Goal: Information Seeking & Learning: Learn about a topic

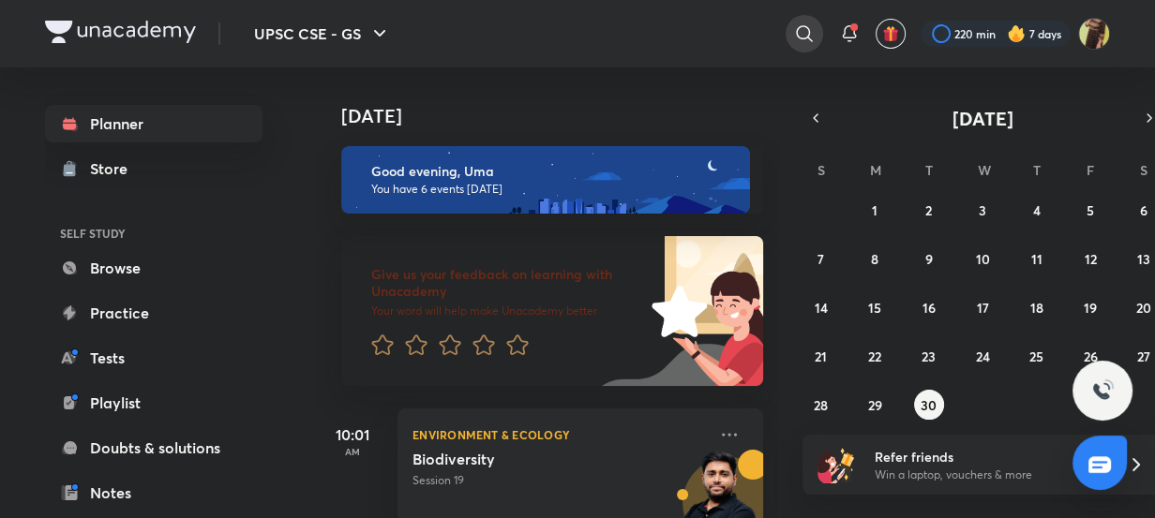
click at [797, 47] on div at bounding box center [803, 33] width 37 height 37
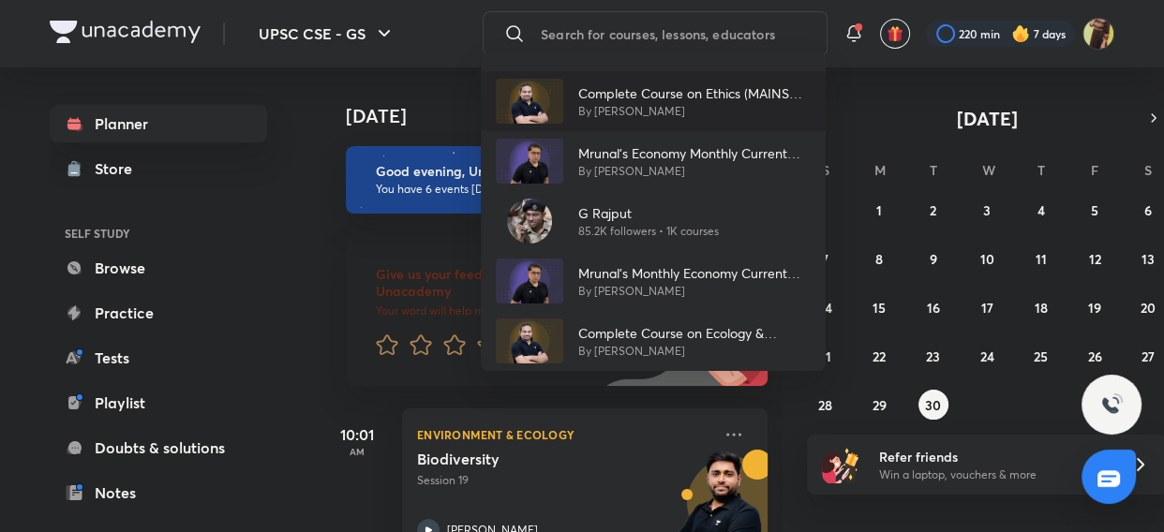
click at [608, 101] on p "Complete Course on Ethics (MAINS GS-IV)" at bounding box center [694, 93] width 232 height 20
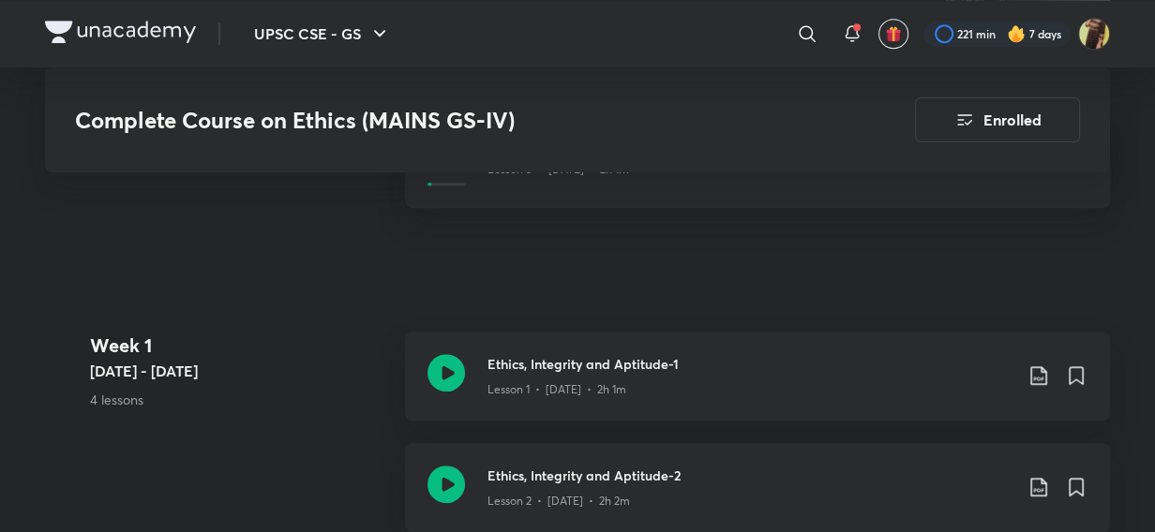
scroll to position [852, 0]
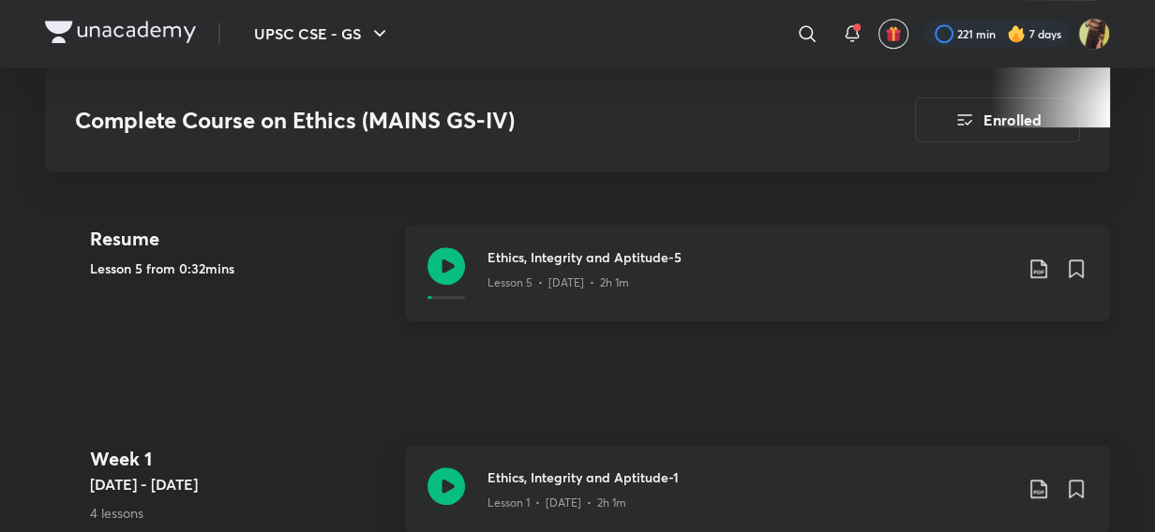
click at [454, 269] on icon at bounding box center [445, 265] width 37 height 37
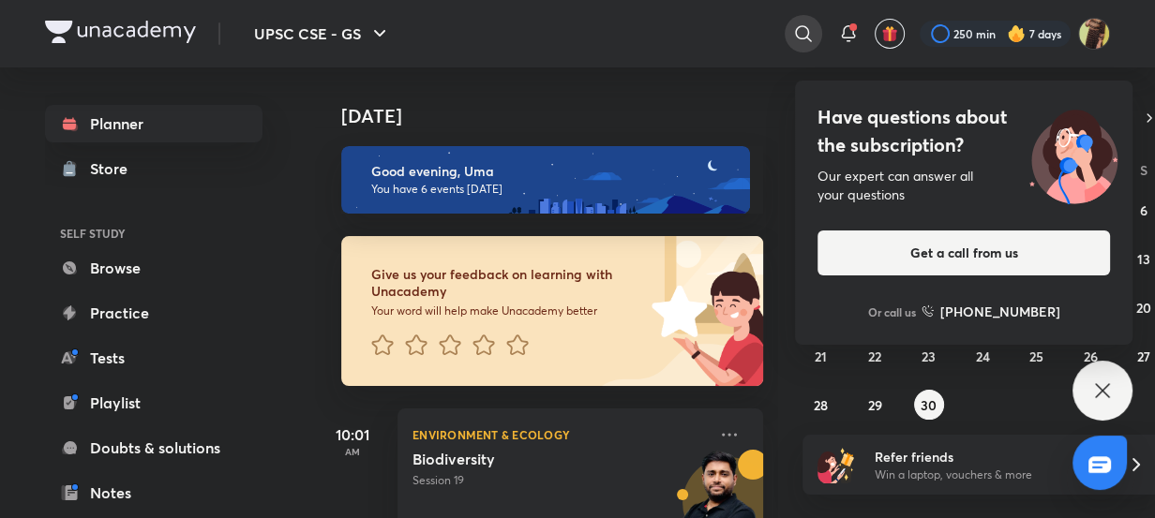
click at [805, 27] on icon at bounding box center [803, 33] width 16 height 16
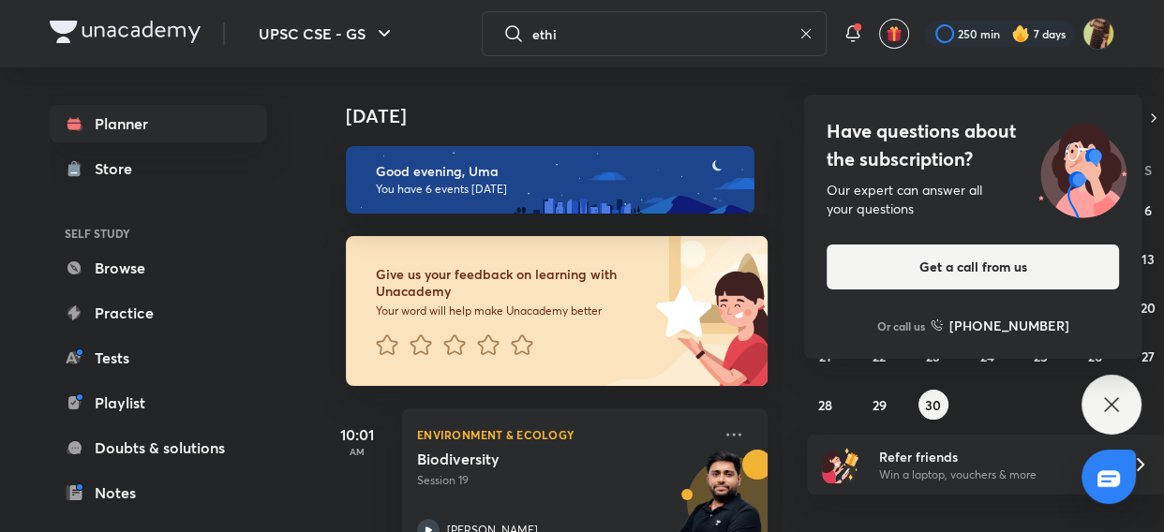
click at [687, 32] on div at bounding box center [582, 266] width 1164 height 532
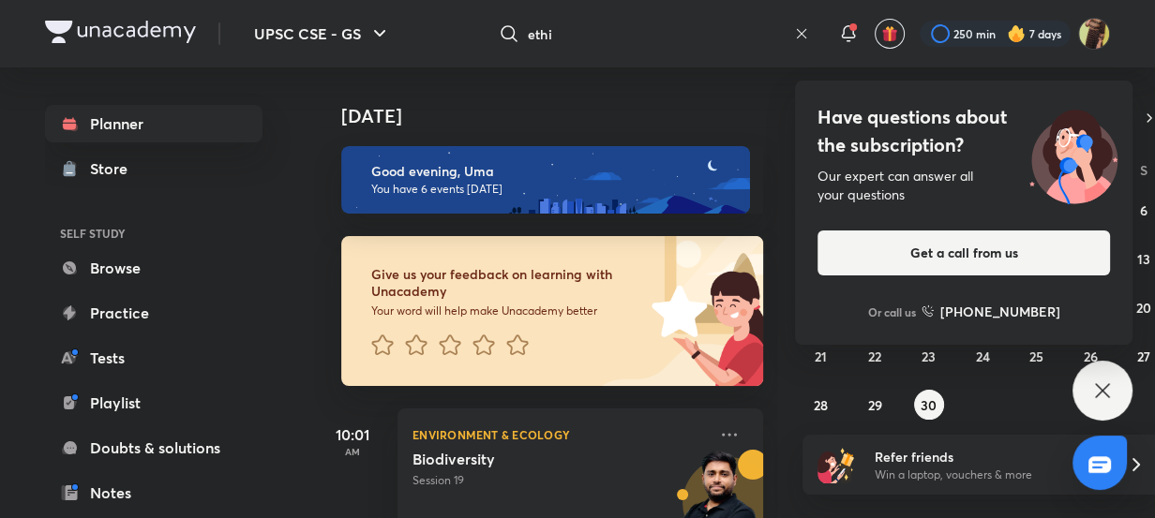
click at [687, 32] on input "ethi" at bounding box center [657, 33] width 259 height 51
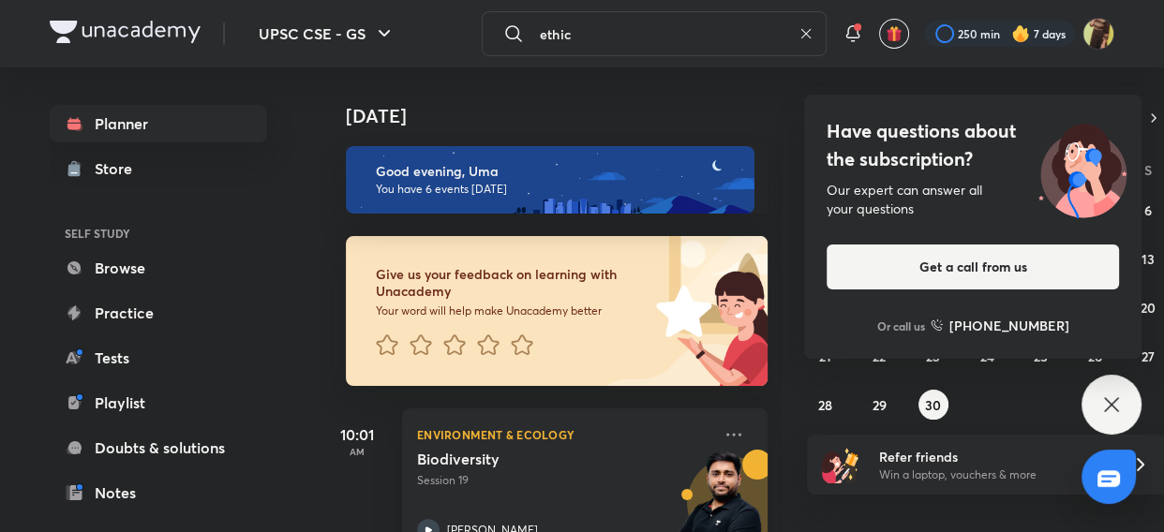
type input "ethic"
click at [153, 395] on div at bounding box center [582, 266] width 1164 height 532
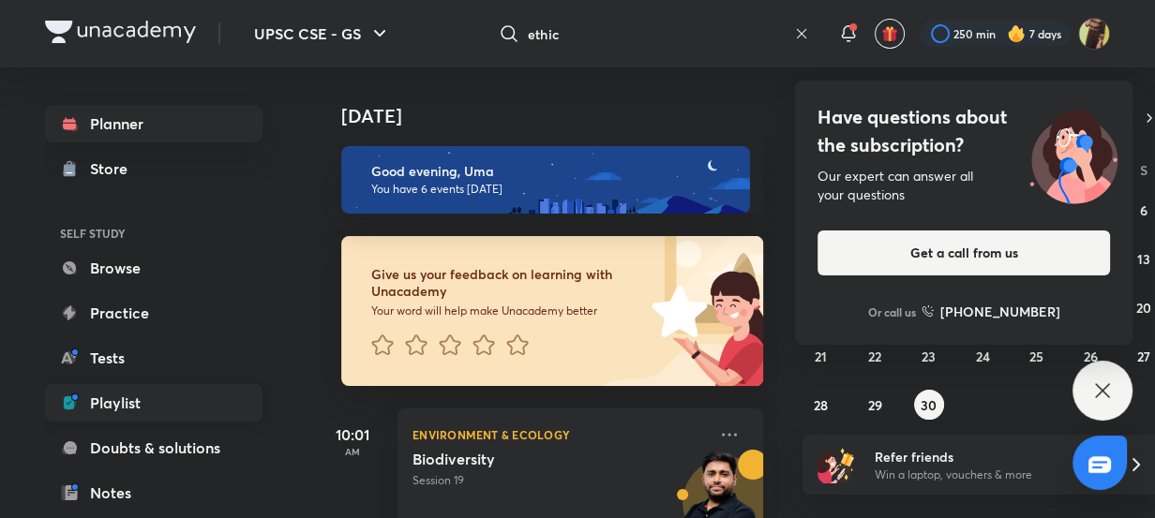
click at [147, 419] on link "Playlist" at bounding box center [153, 402] width 217 height 37
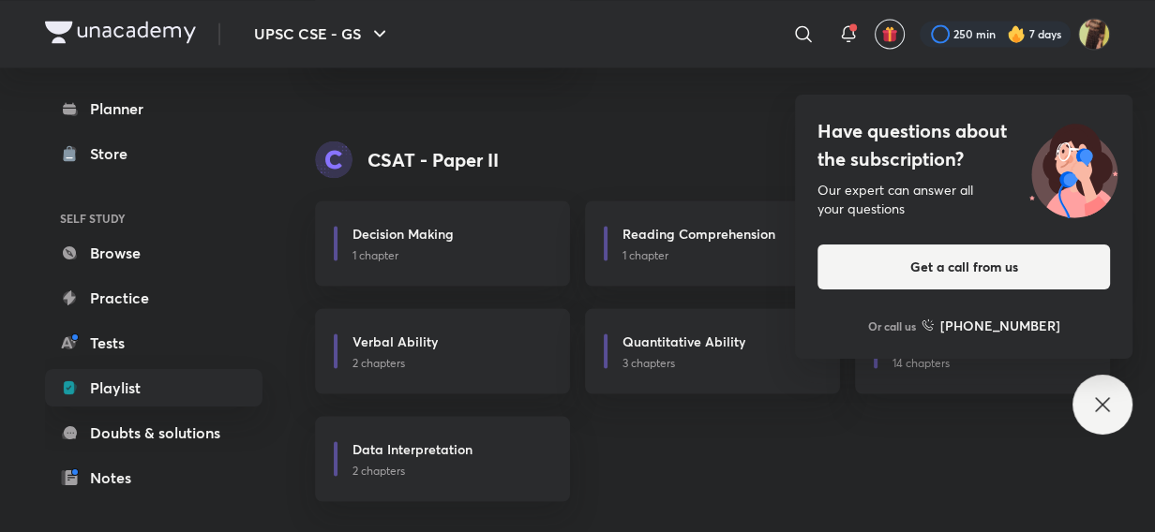
scroll to position [3135, 0]
click at [1104, 413] on icon at bounding box center [1102, 405] width 22 height 22
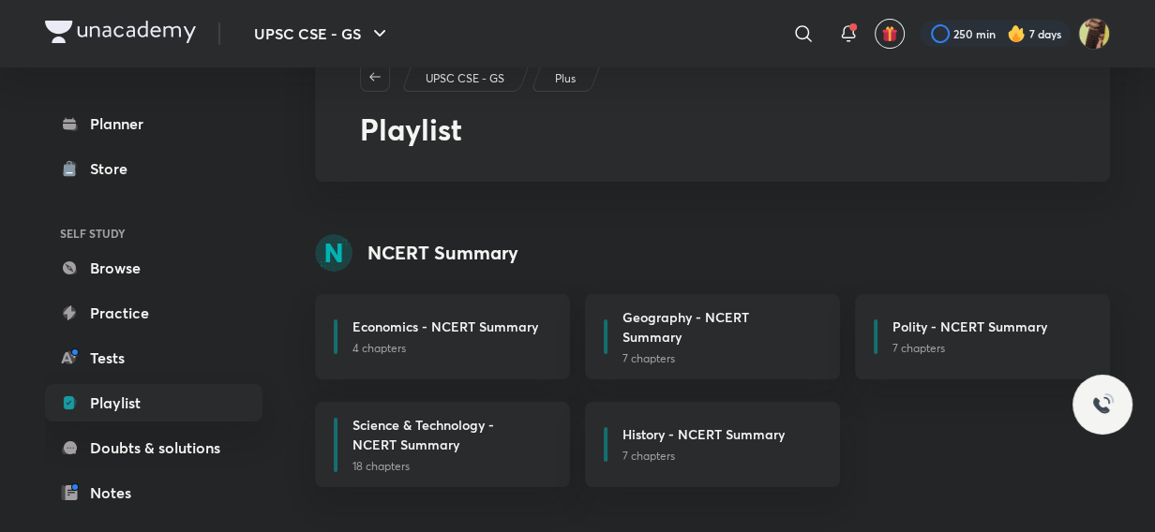
scroll to position [0, 0]
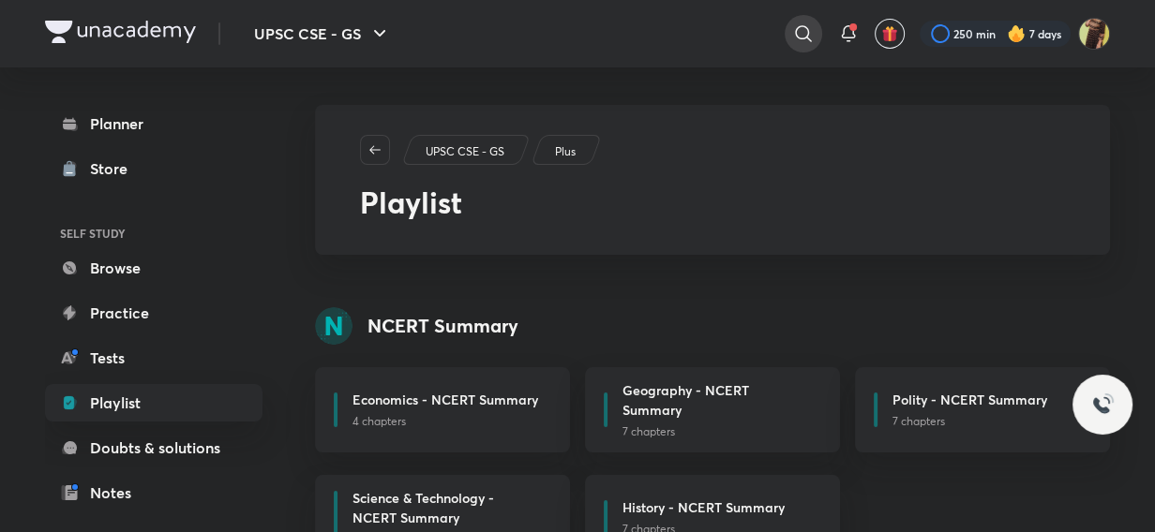
click at [796, 32] on icon at bounding box center [803, 33] width 22 height 22
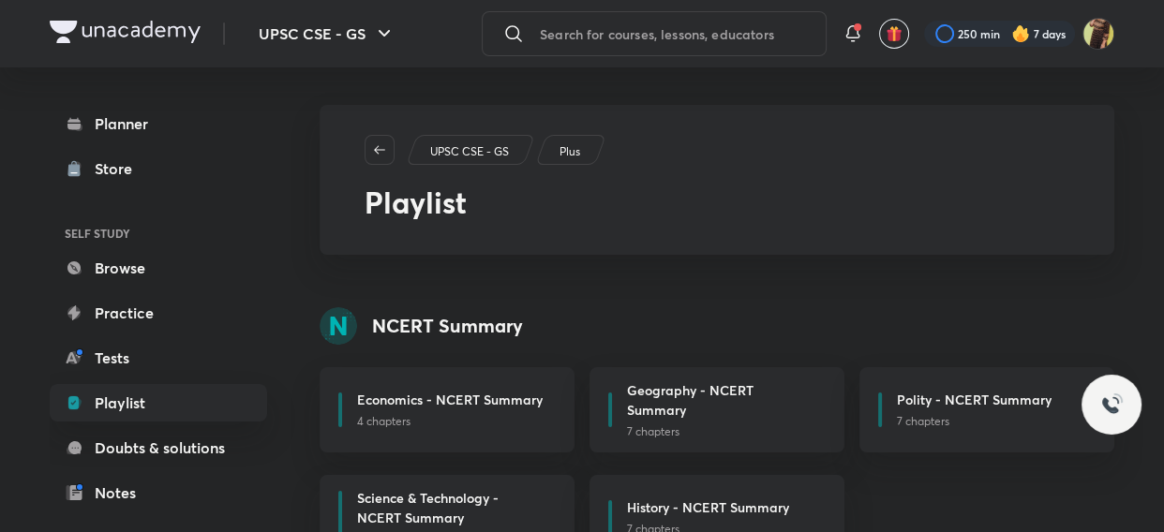
click at [573, 150] on p "Plus" at bounding box center [570, 151] width 21 height 17
click at [578, 153] on p "Plus" at bounding box center [570, 151] width 21 height 17
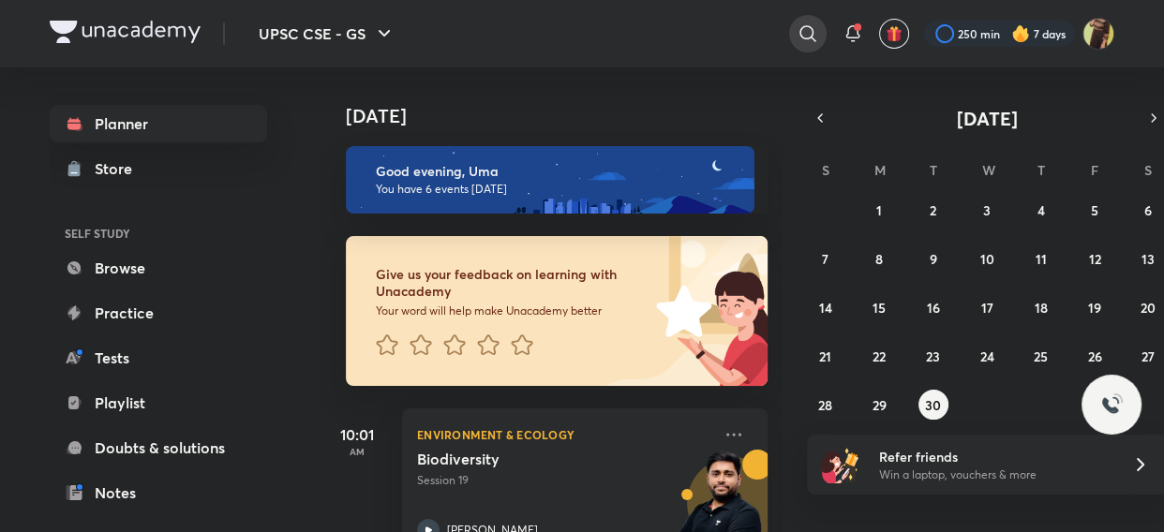
click at [797, 33] on icon at bounding box center [808, 33] width 22 height 22
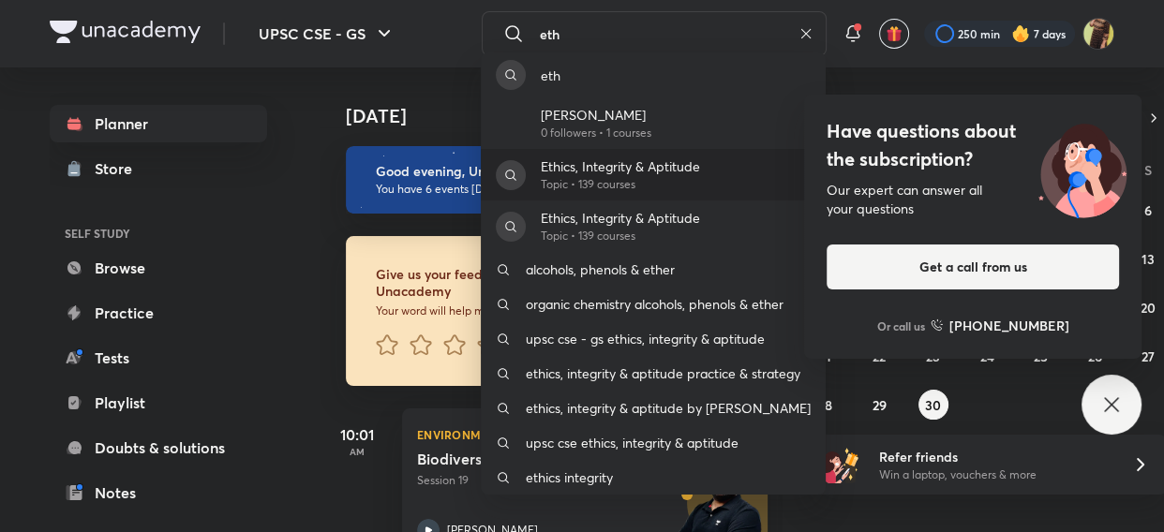
type input "eth"
click at [710, 160] on div "Ethics, Integrity & Aptitude Topic • 139 courses" at bounding box center [653, 175] width 345 height 52
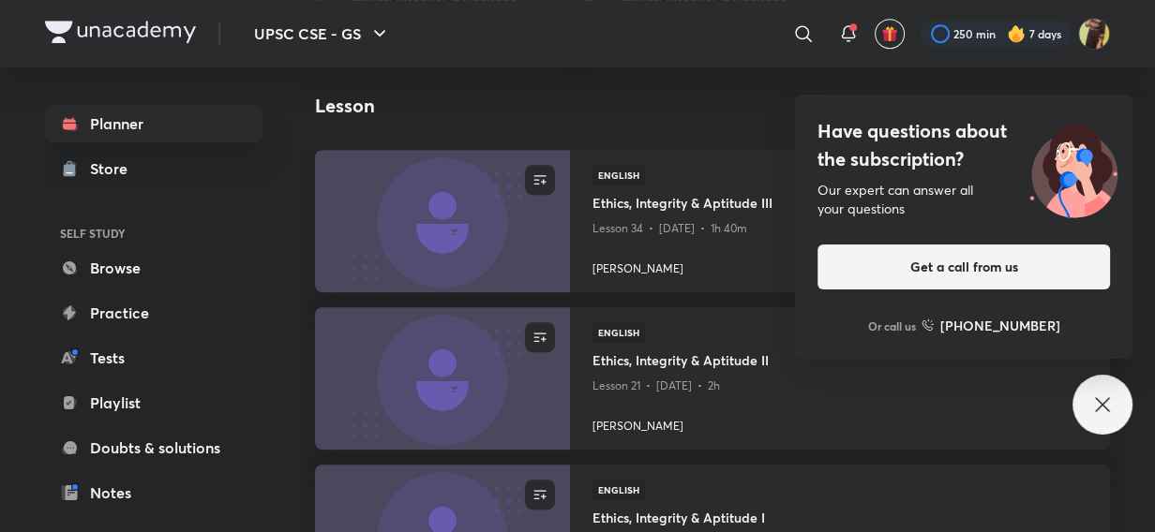
scroll to position [852, 0]
click at [1106, 403] on icon at bounding box center [1102, 405] width 22 height 22
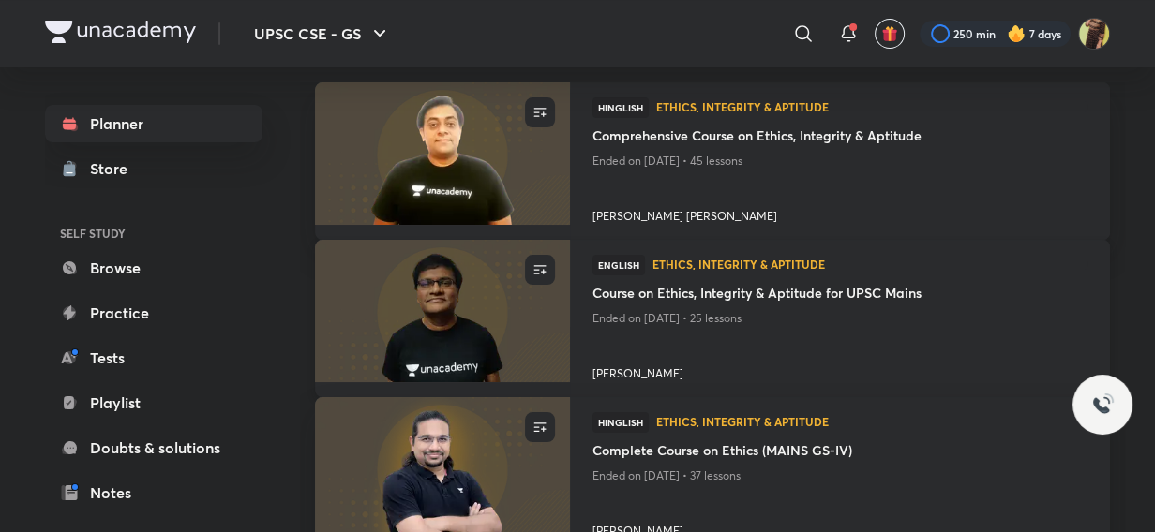
scroll to position [112, 0]
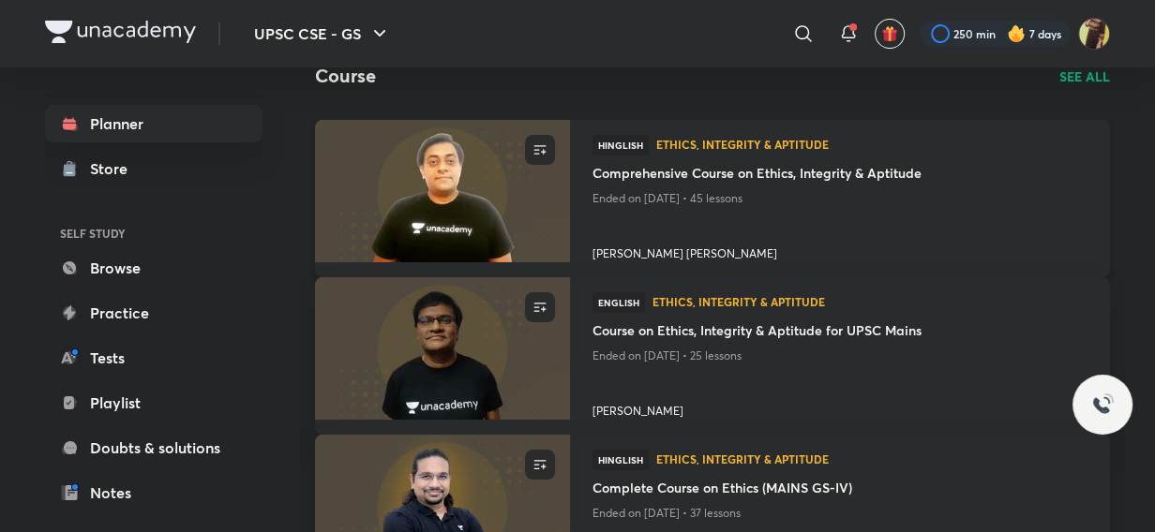
click at [487, 215] on img at bounding box center [442, 190] width 260 height 145
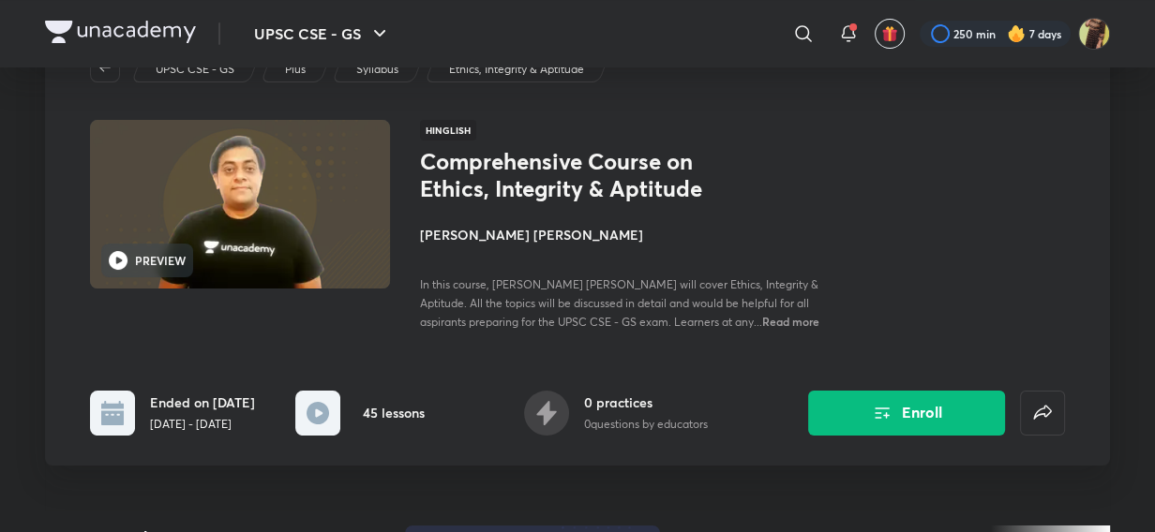
scroll to position [56, 0]
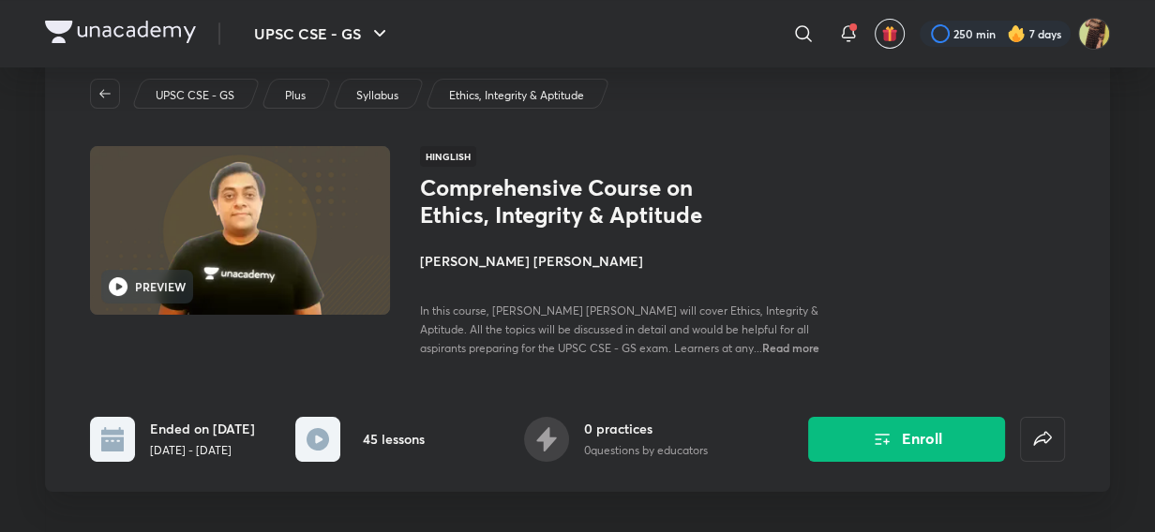
click at [479, 256] on h4 "Deepak Kumar Singh" at bounding box center [630, 261] width 420 height 20
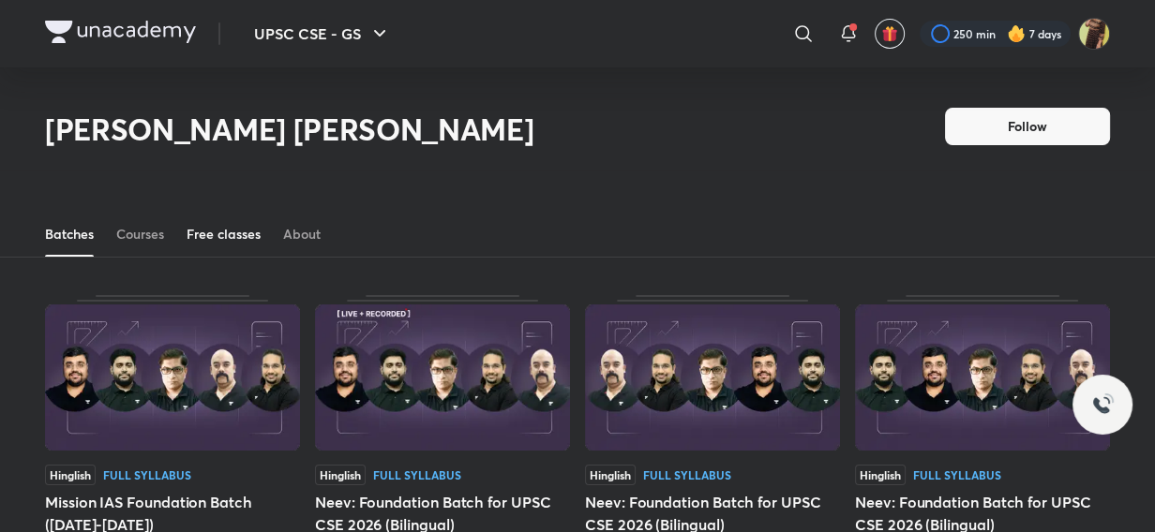
scroll to position [82, 0]
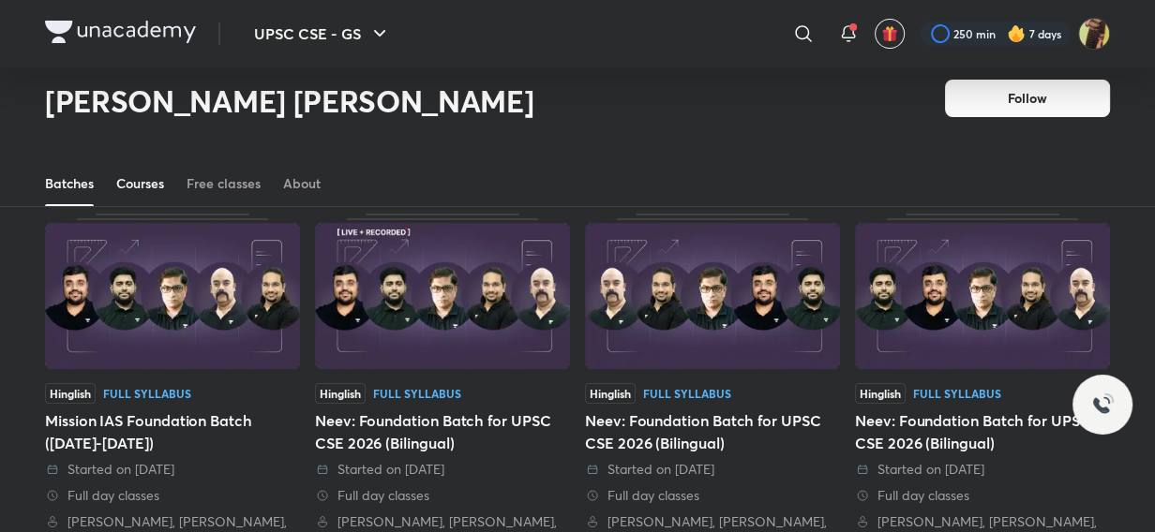
click at [157, 191] on div "Courses" at bounding box center [140, 183] width 48 height 19
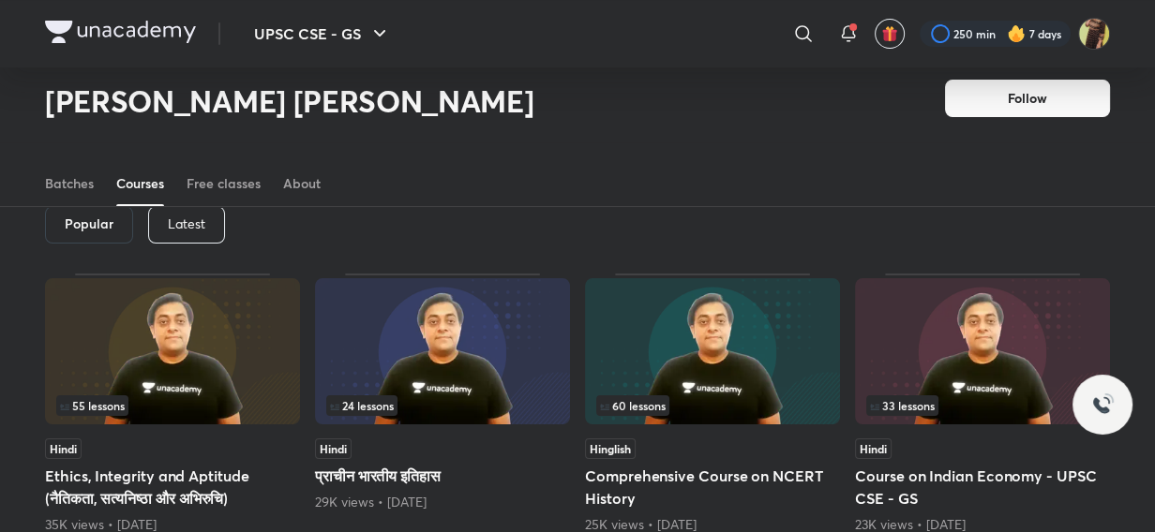
click at [212, 221] on div "Latest" at bounding box center [186, 224] width 77 height 37
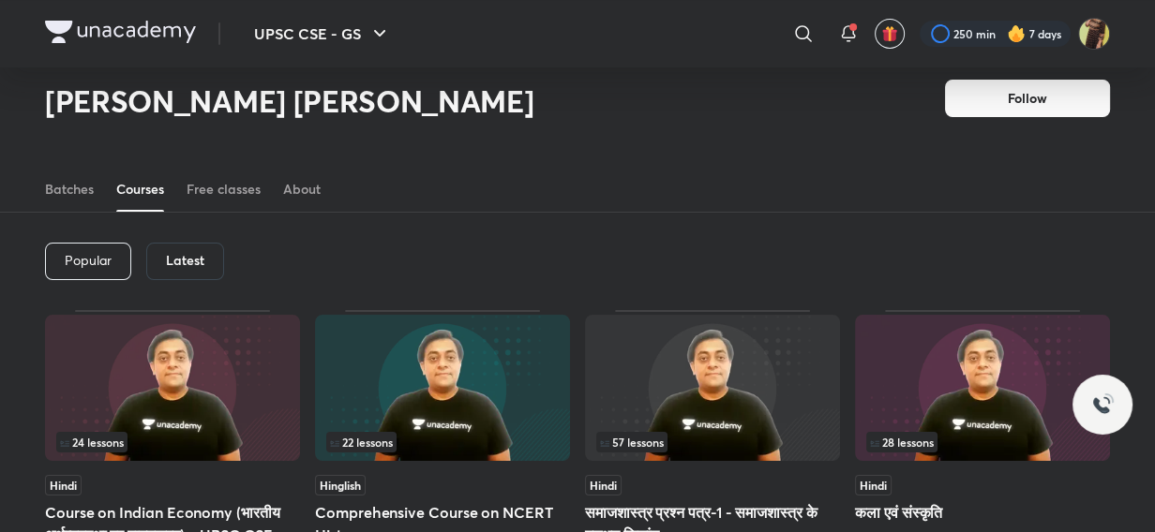
scroll to position [24, 0]
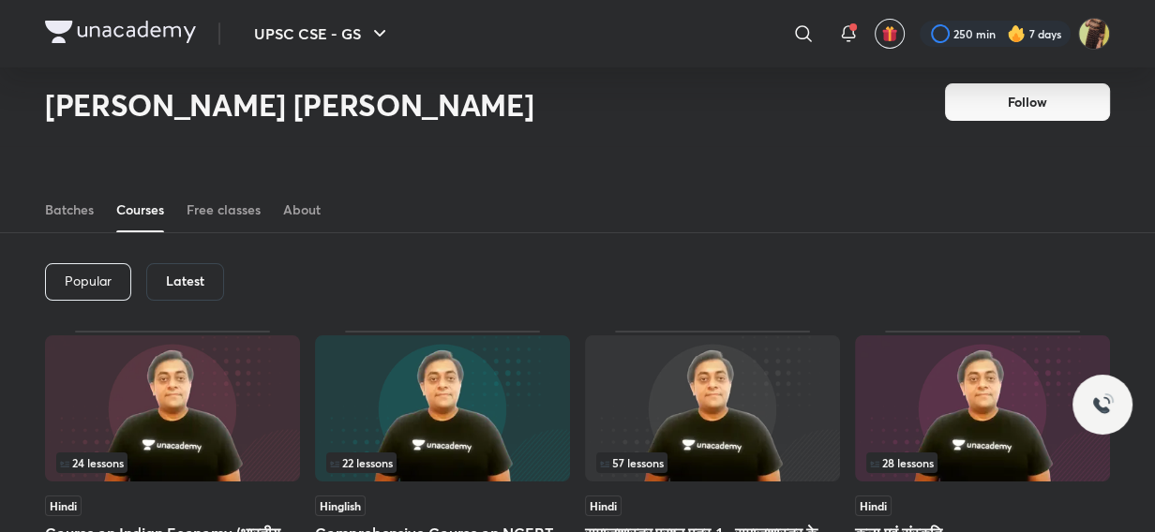
click at [193, 275] on h6 "Latest" at bounding box center [185, 281] width 38 height 15
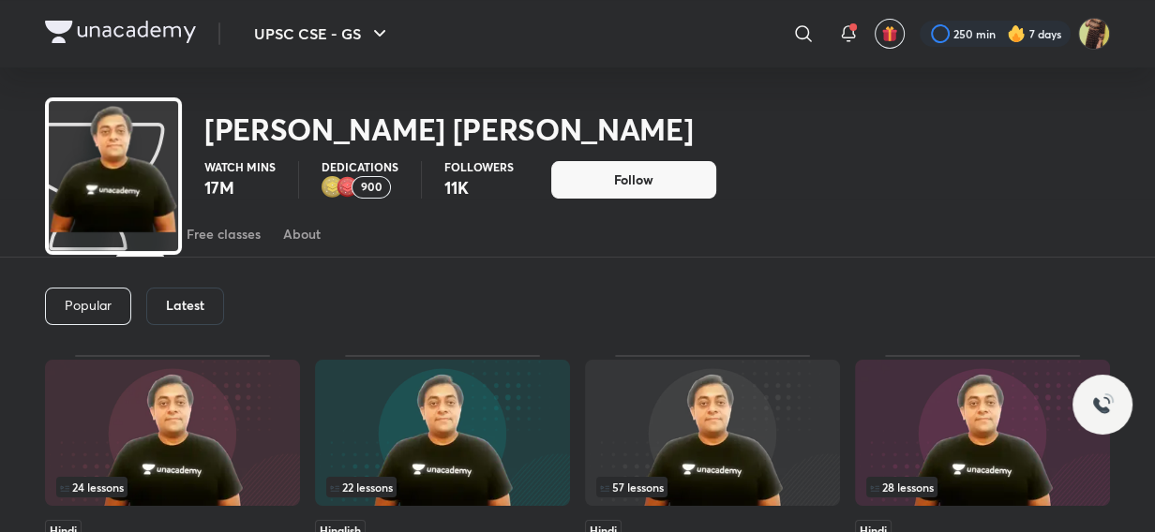
scroll to position [0, 0]
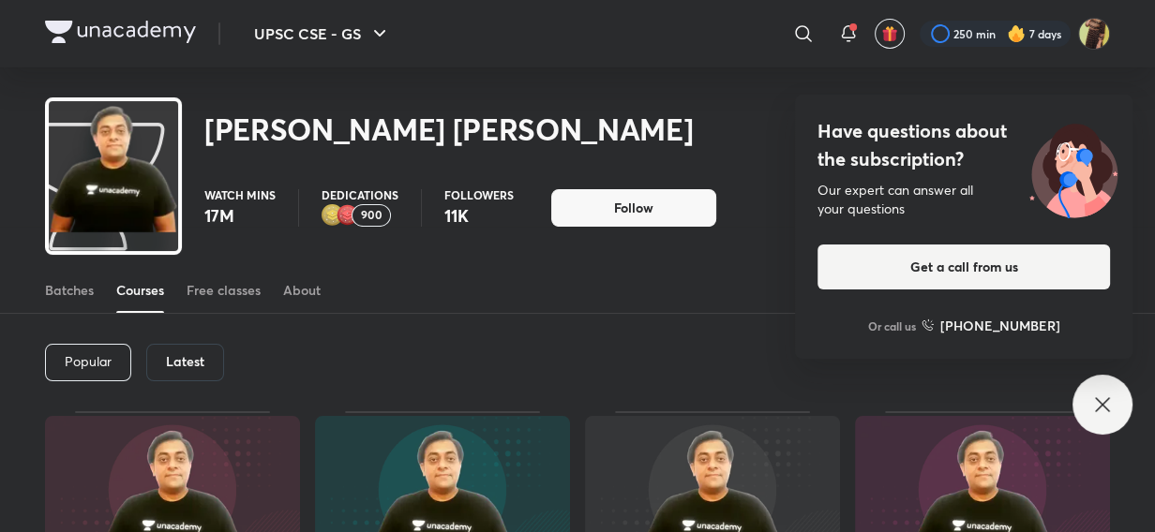
drag, startPoint x: 1105, startPoint y: 402, endPoint x: 1061, endPoint y: 386, distance: 46.8
click at [1103, 401] on icon at bounding box center [1102, 405] width 22 height 22
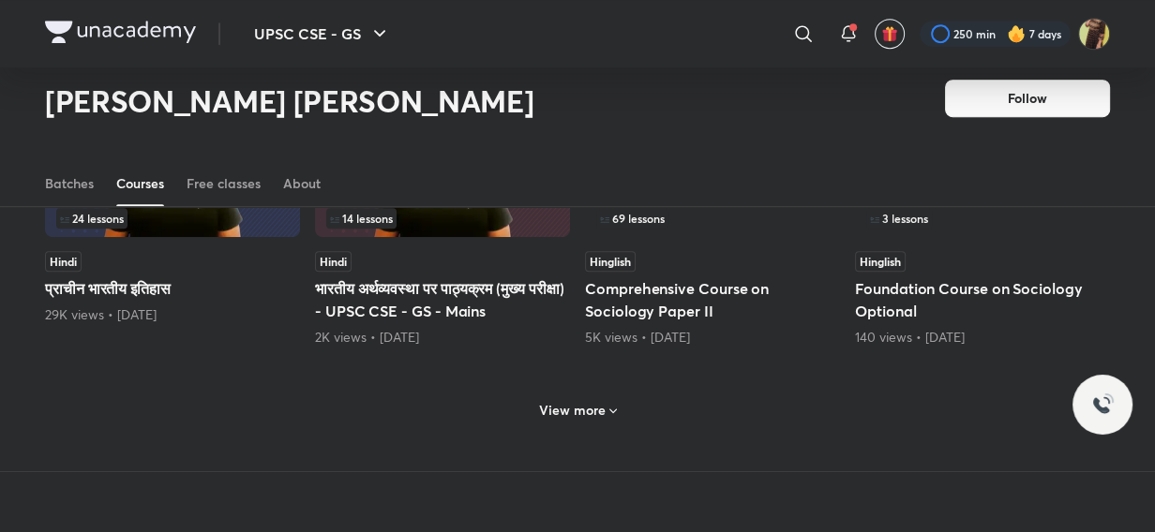
scroll to position [926, 0]
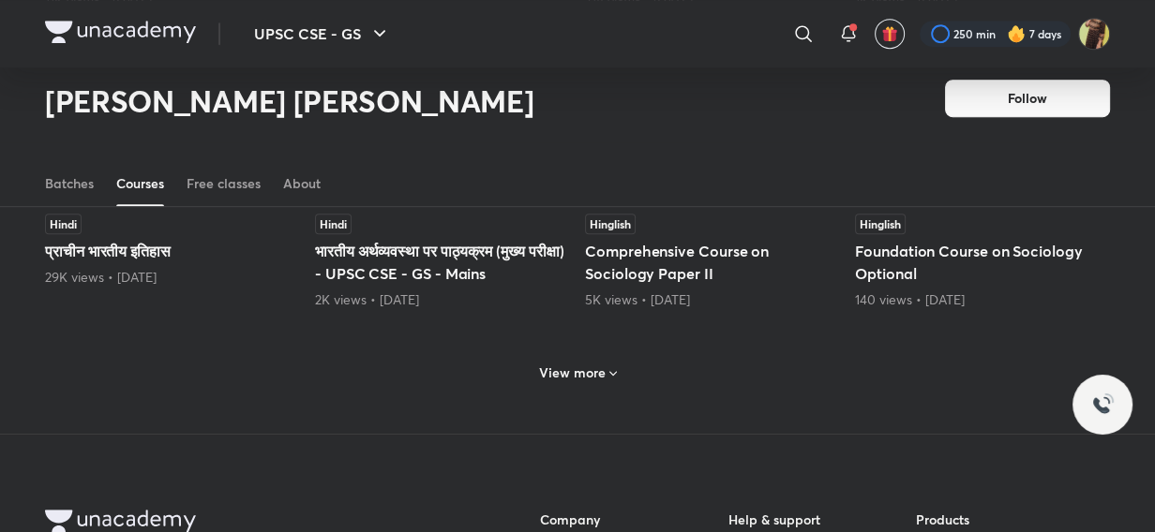
scroll to position [82, 0]
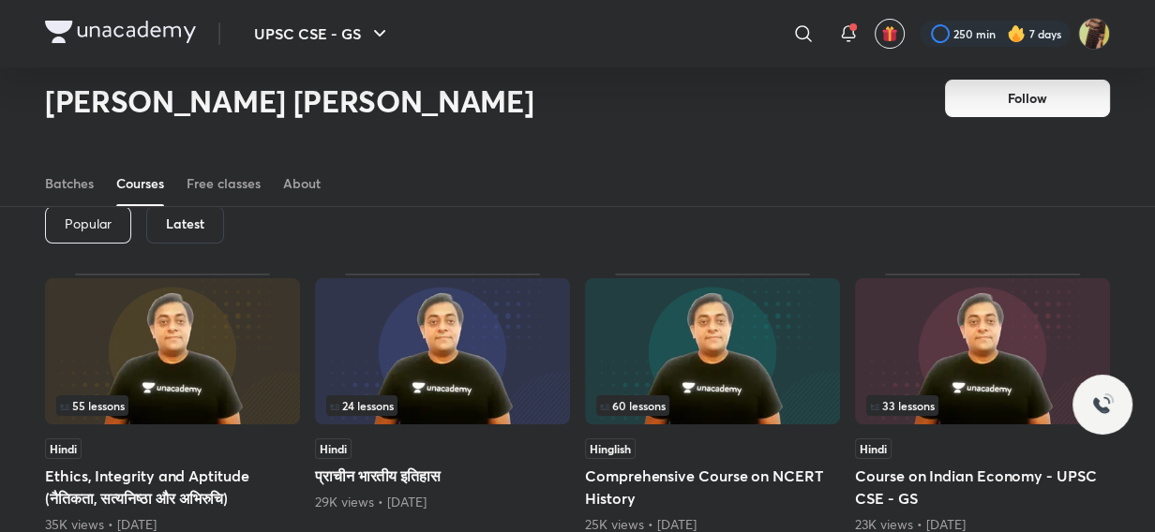
click at [185, 354] on img at bounding box center [172, 351] width 255 height 146
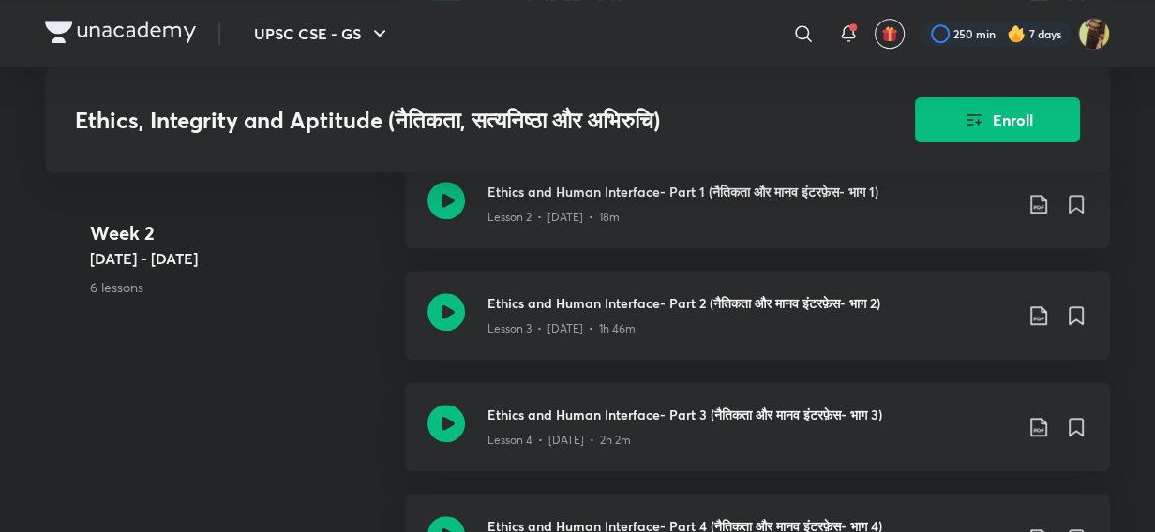
scroll to position [1091, 0]
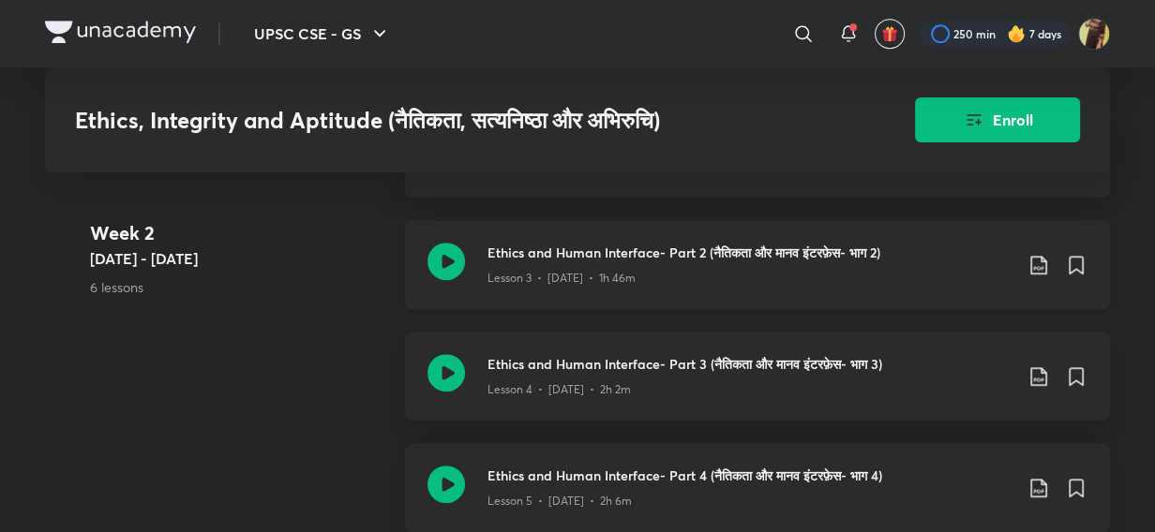
click at [456, 280] on icon at bounding box center [445, 261] width 37 height 37
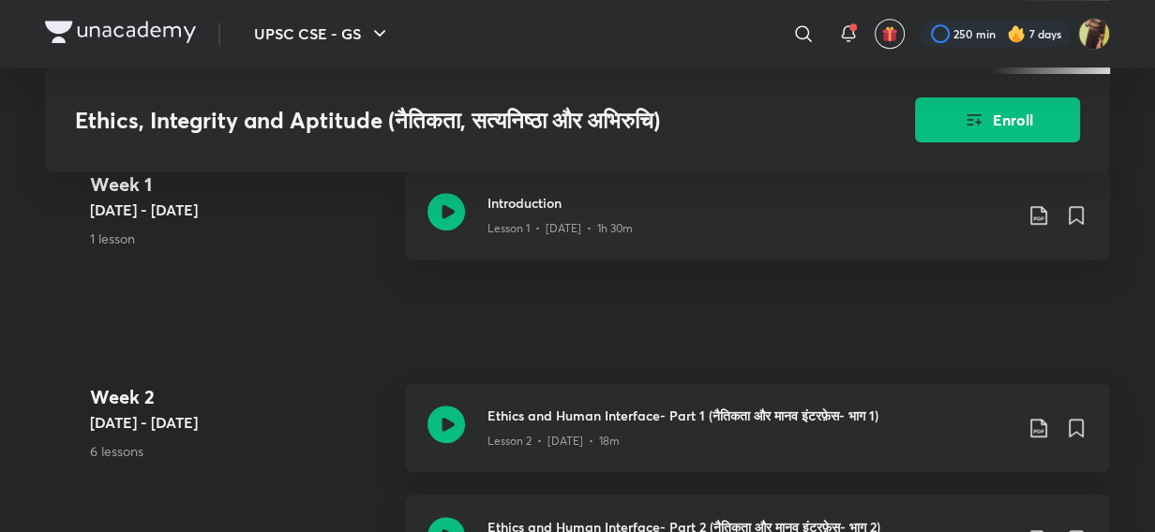
scroll to position [806, 0]
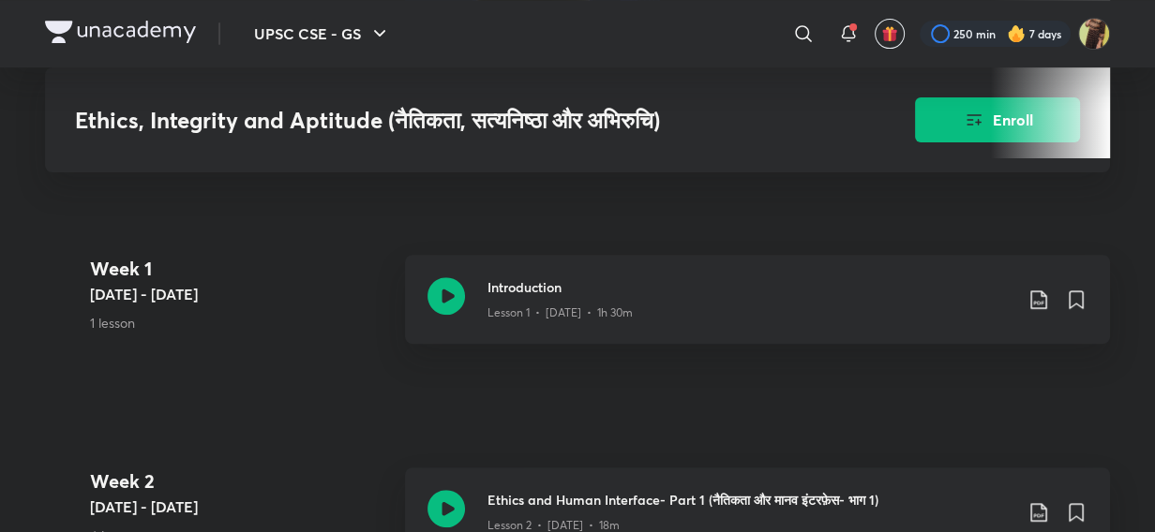
scroll to position [739, 0]
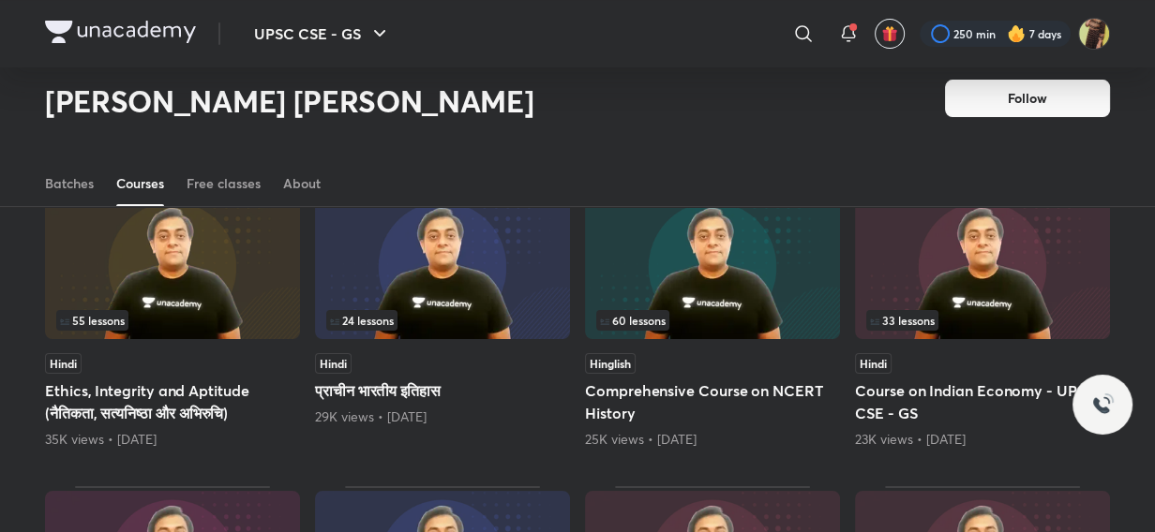
scroll to position [97, 0]
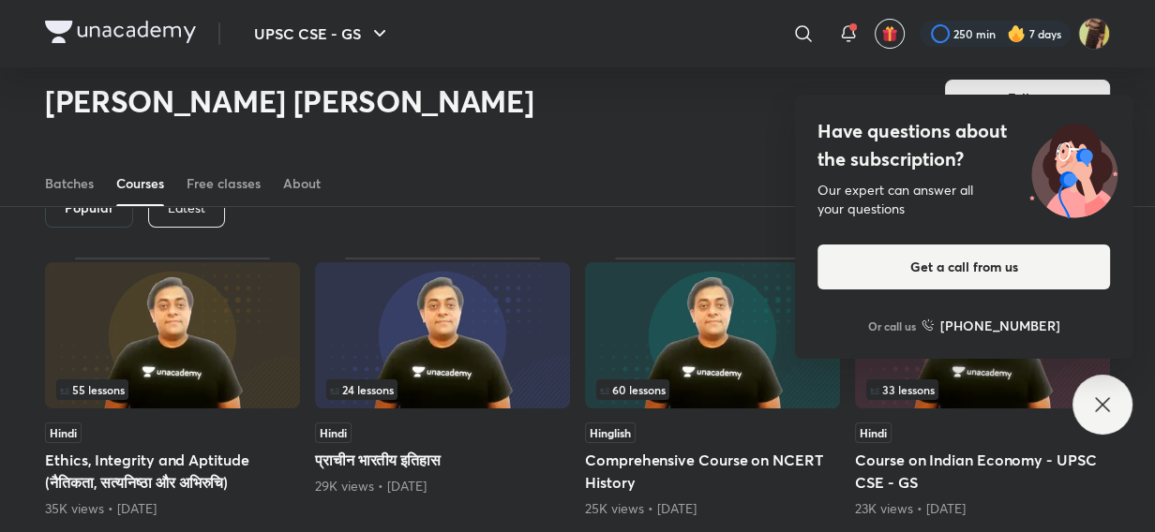
click at [1099, 415] on icon at bounding box center [1102, 405] width 22 height 22
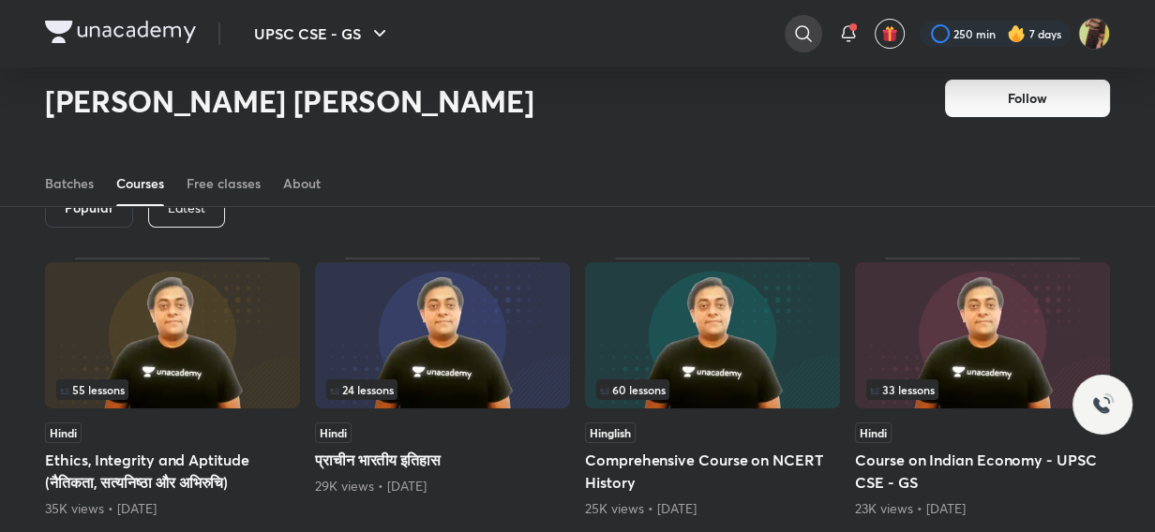
click at [800, 22] on icon at bounding box center [803, 33] width 22 height 22
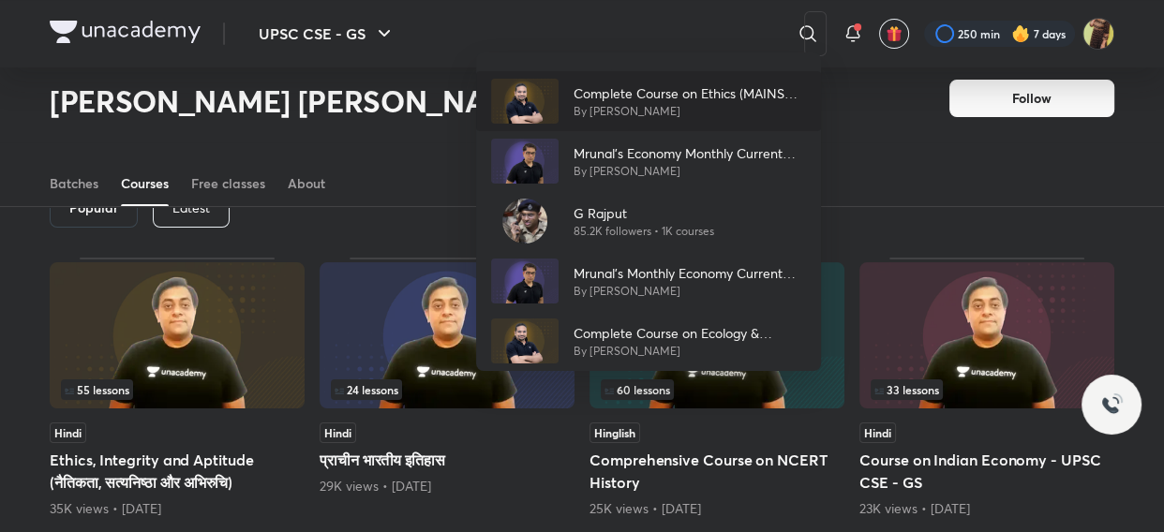
click at [665, 95] on p "Complete Course on Ethics (MAINS GS-IV)" at bounding box center [690, 93] width 232 height 20
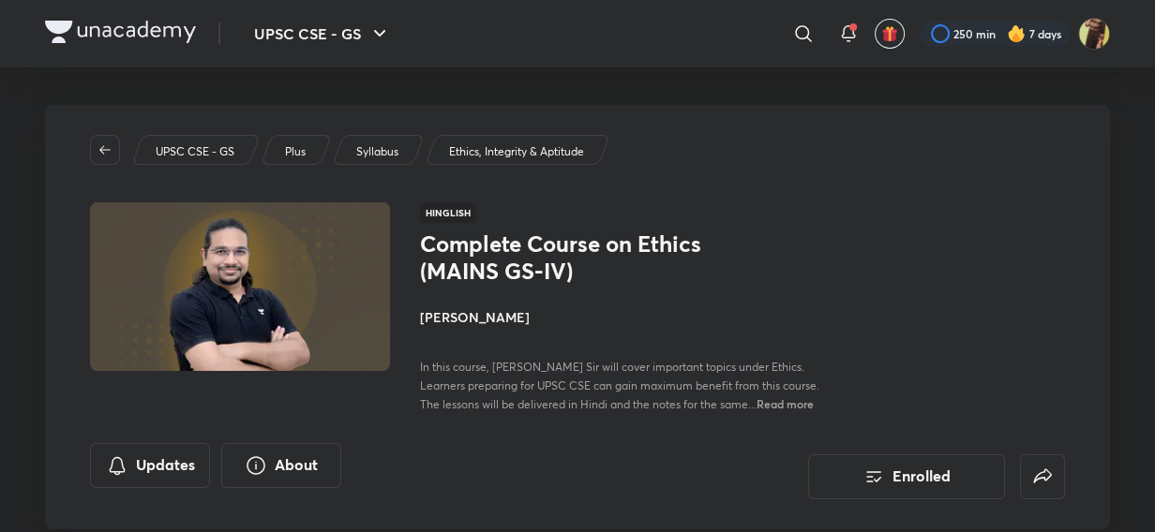
click at [756, 403] on span "Read more" at bounding box center [784, 403] width 57 height 15
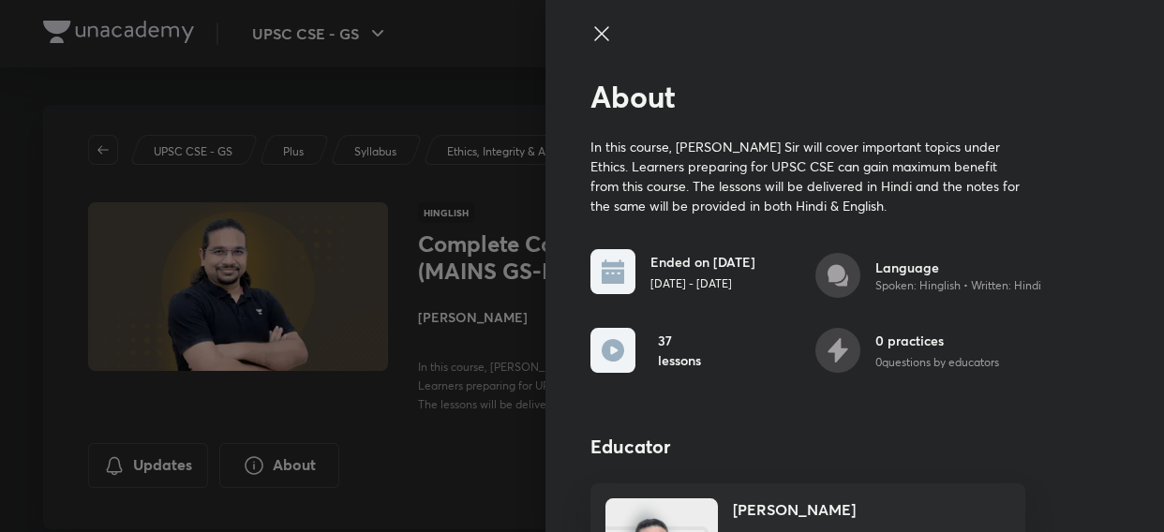
click at [590, 39] on icon at bounding box center [601, 33] width 22 height 22
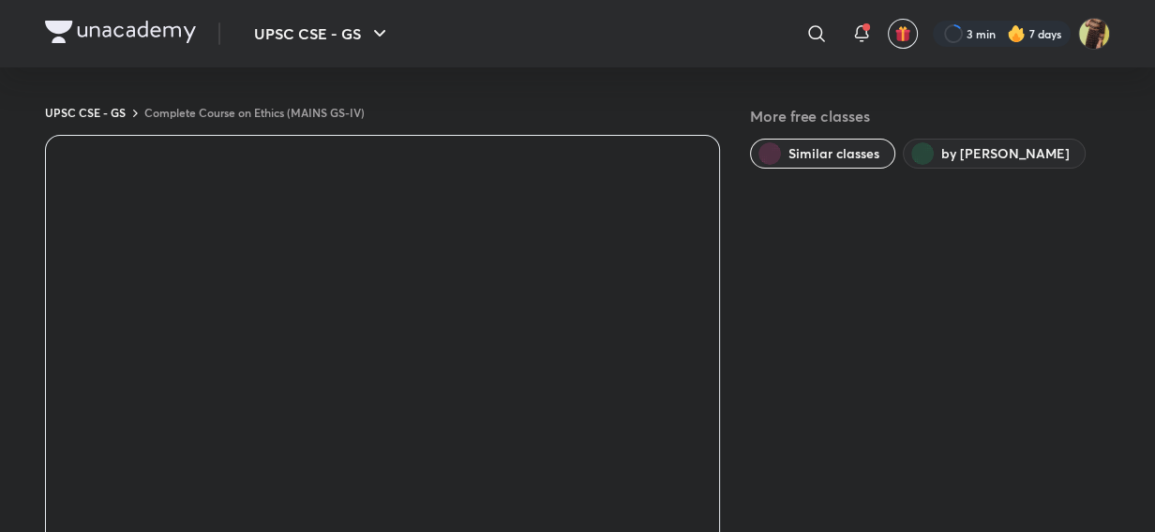
scroll to position [1247, 0]
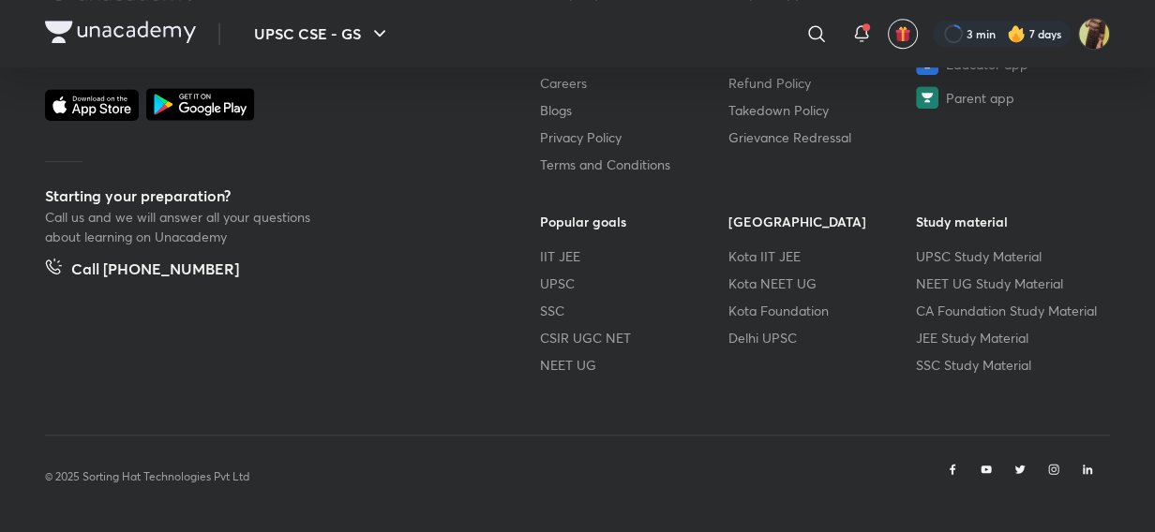
click at [84, 35] on img at bounding box center [120, 32] width 151 height 22
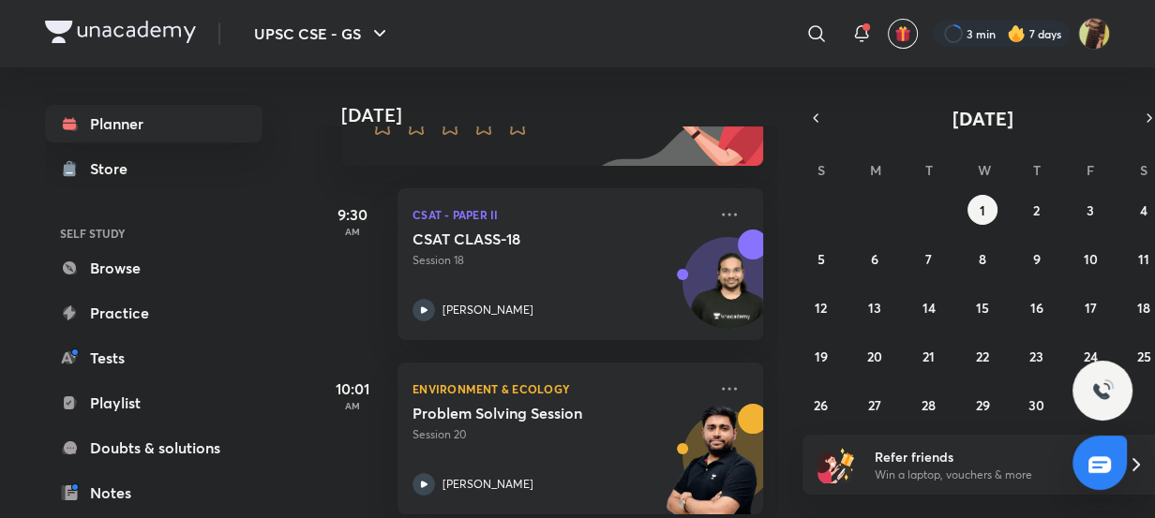
scroll to position [227, 0]
